Goal: Navigation & Orientation: Find specific page/section

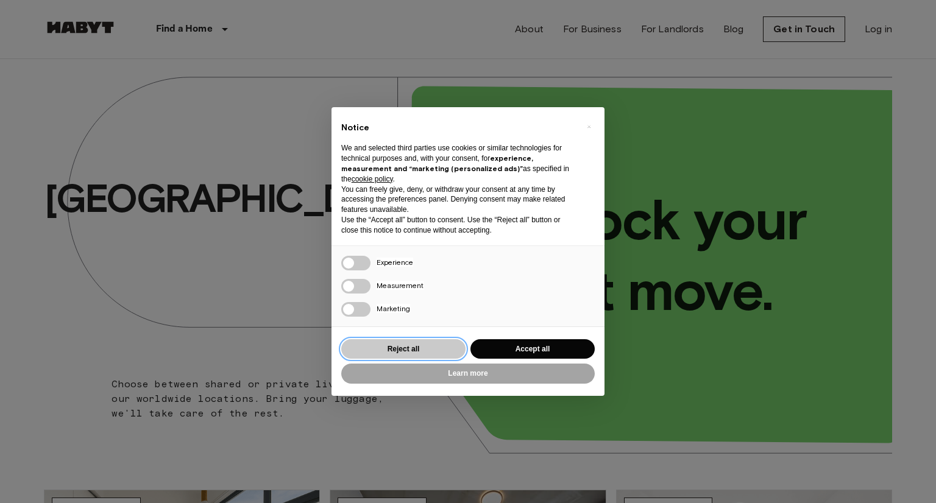
click at [394, 345] on button "Reject all" at bounding box center [403, 349] width 124 height 20
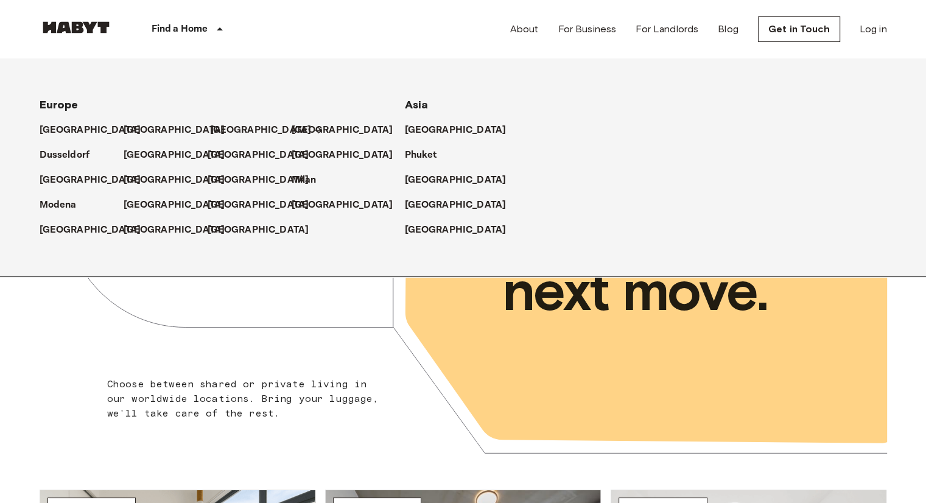
click at [222, 129] on p "[GEOGRAPHIC_DATA]" at bounding box center [261, 130] width 102 height 15
